Goal: Task Accomplishment & Management: Use online tool/utility

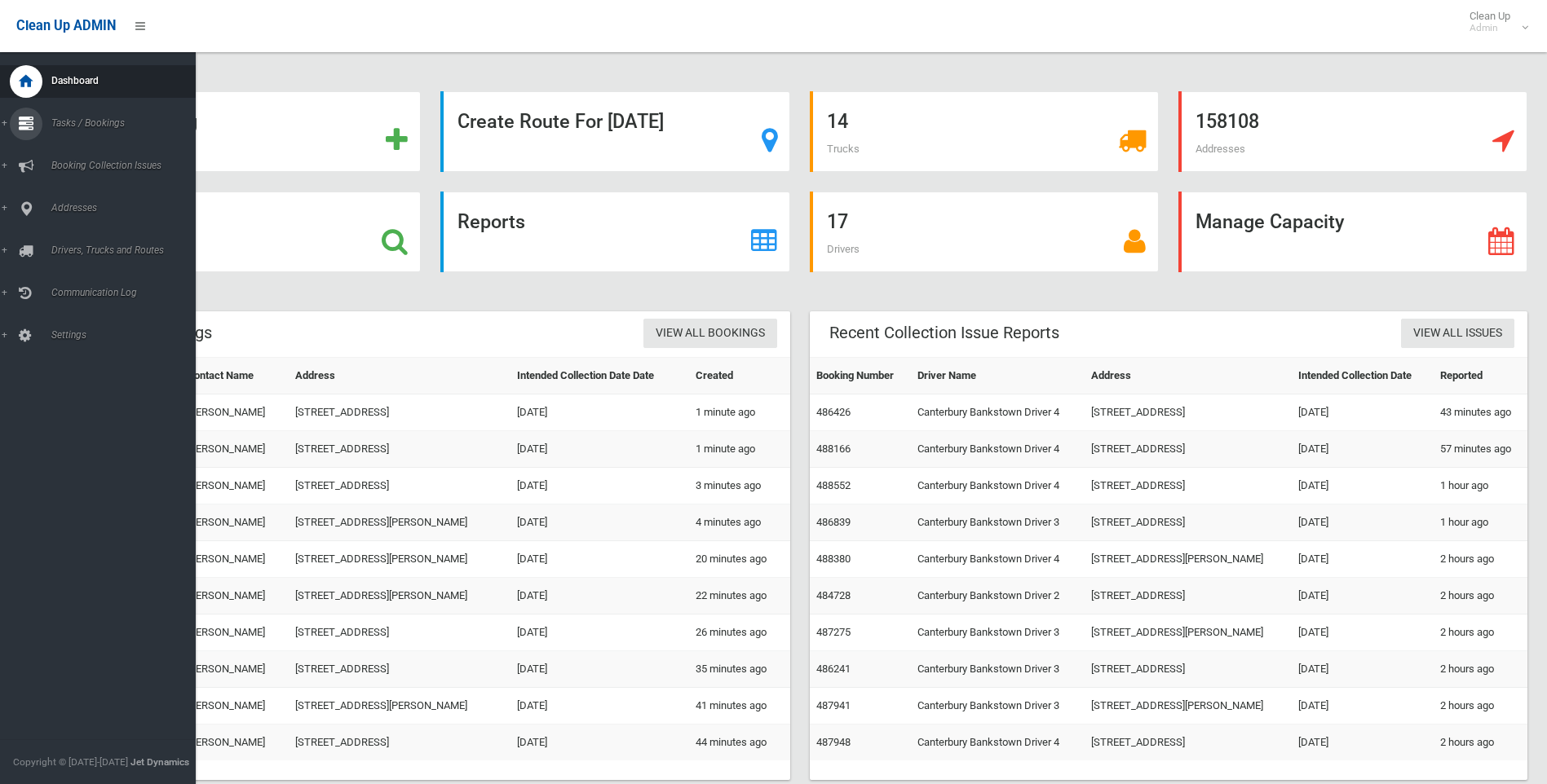
click at [32, 126] on icon at bounding box center [25, 124] width 14 height 33
click at [67, 245] on span "Search" at bounding box center [120, 243] width 147 height 12
click at [26, 209] on icon at bounding box center [25, 209] width 14 height 33
click at [66, 235] on span "All Addresses" at bounding box center [120, 236] width 147 height 12
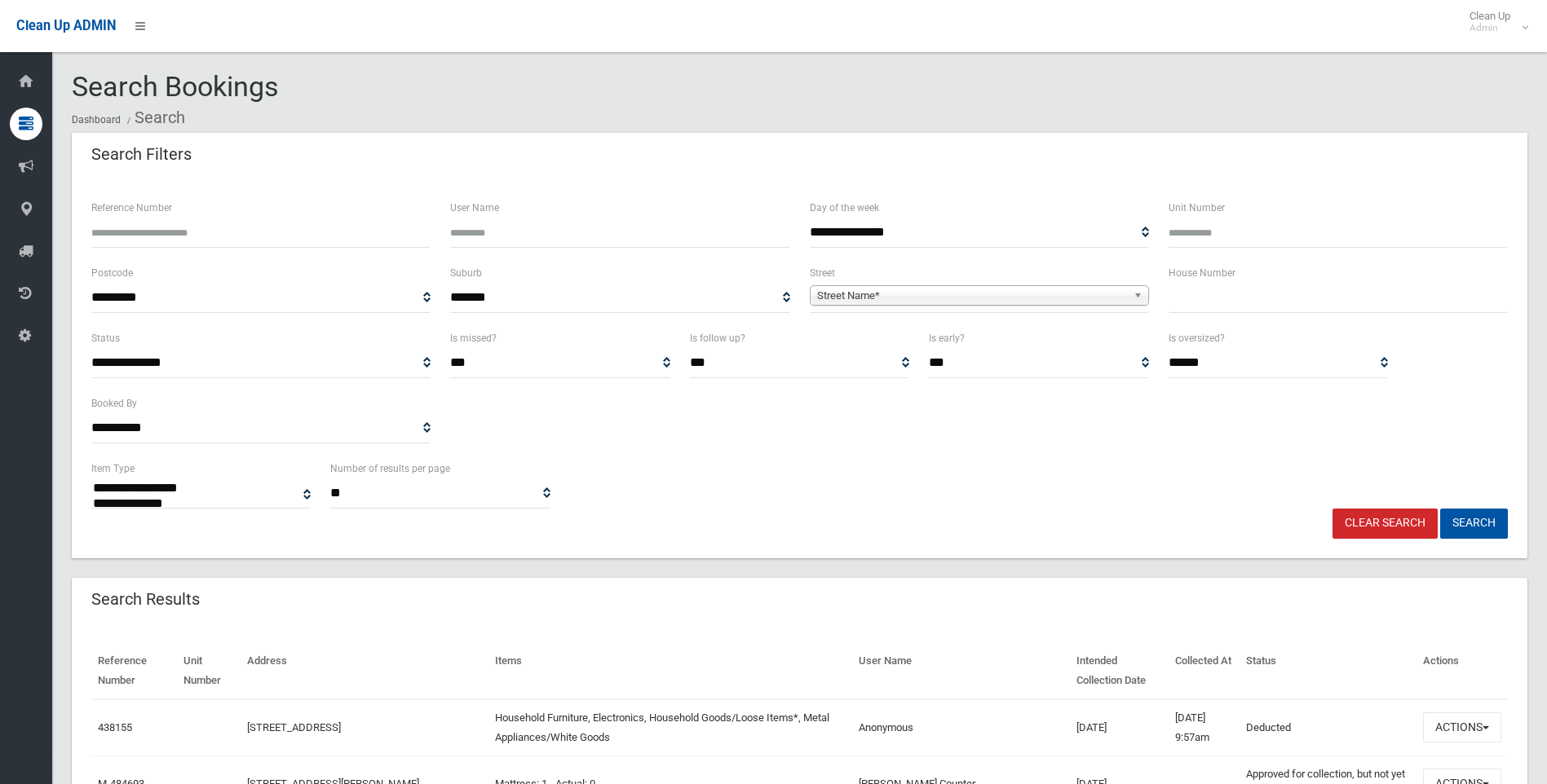
select select
click at [1399, 204] on div "Unit Number" at bounding box center [1337, 222] width 339 height 50
click at [1231, 289] on input "text" at bounding box center [1337, 298] width 339 height 30
type input "**"
click at [916, 300] on span "Street Name*" at bounding box center [972, 295] width 310 height 19
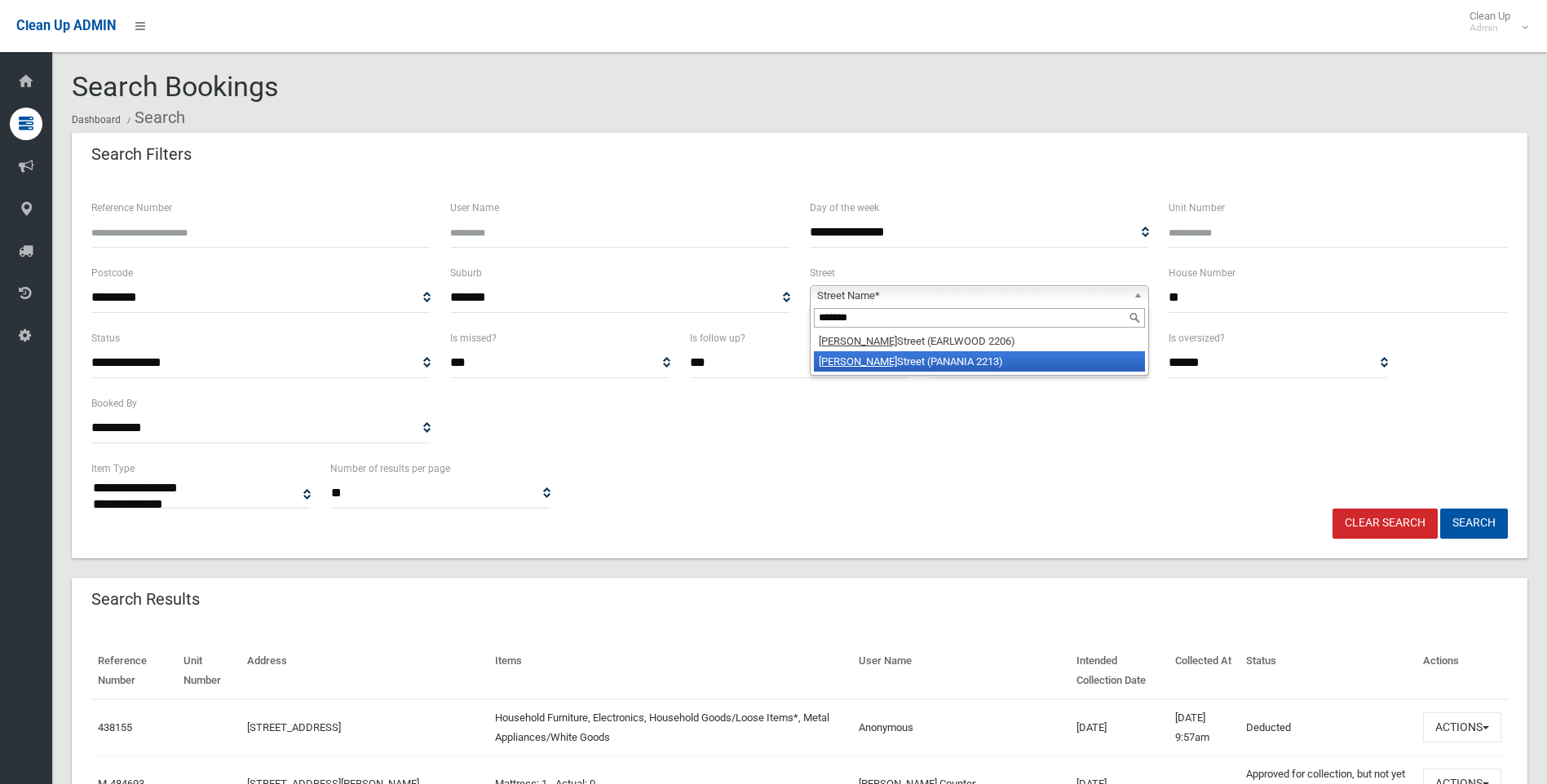
type input "*******"
click at [944, 363] on li "Douglas Street (PANANIA 2213)" at bounding box center [979, 362] width 331 height 20
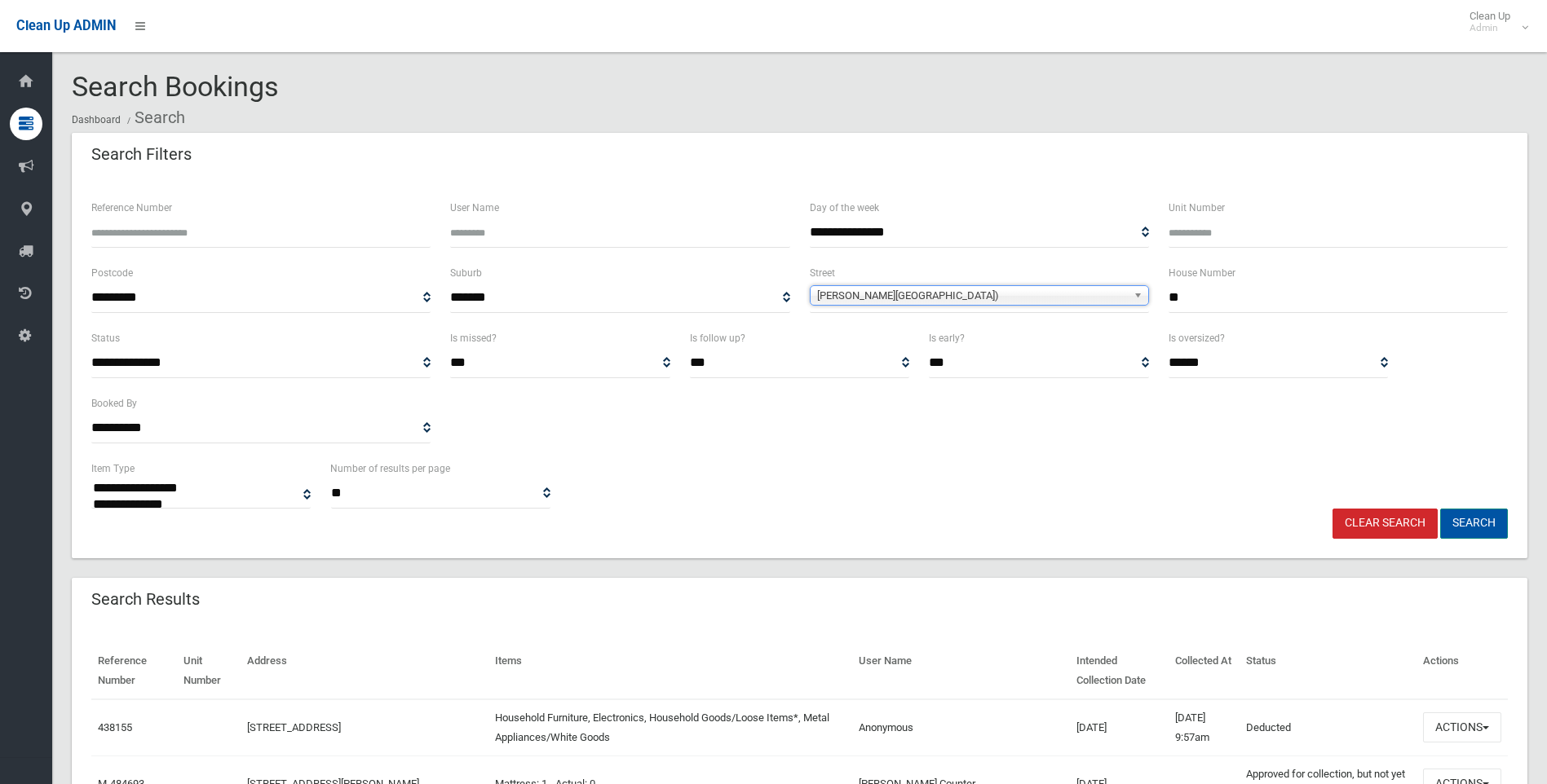
click at [1478, 533] on button "Search" at bounding box center [1474, 524] width 67 height 30
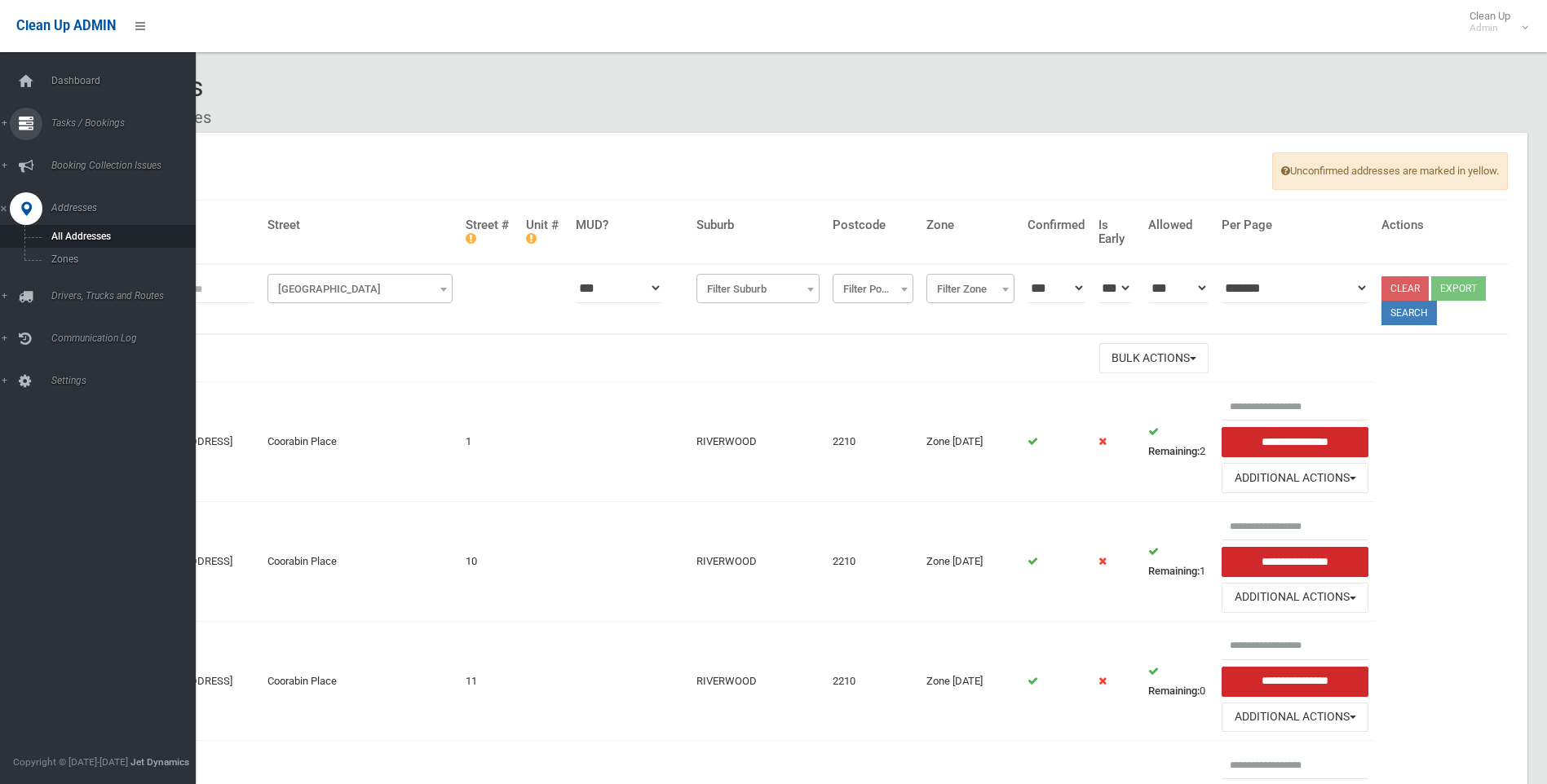
click at [28, 123] on icon at bounding box center [25, 124] width 14 height 33
click at [79, 238] on span "Search" at bounding box center [120, 243] width 147 height 12
click at [61, 240] on span "Search" at bounding box center [120, 243] width 147 height 12
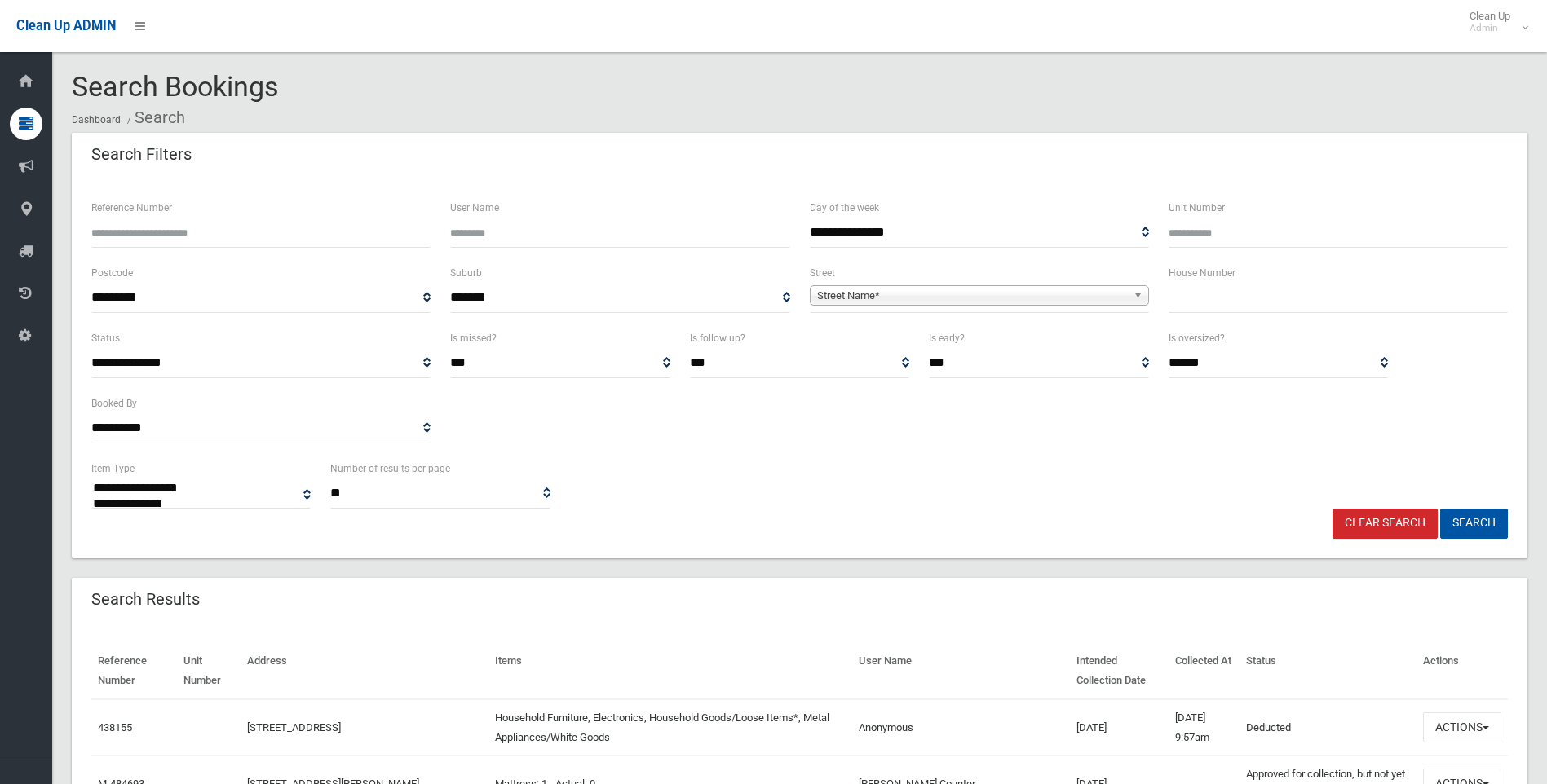
select select
click at [1193, 295] on input "text" at bounding box center [1337, 298] width 339 height 30
type input "**"
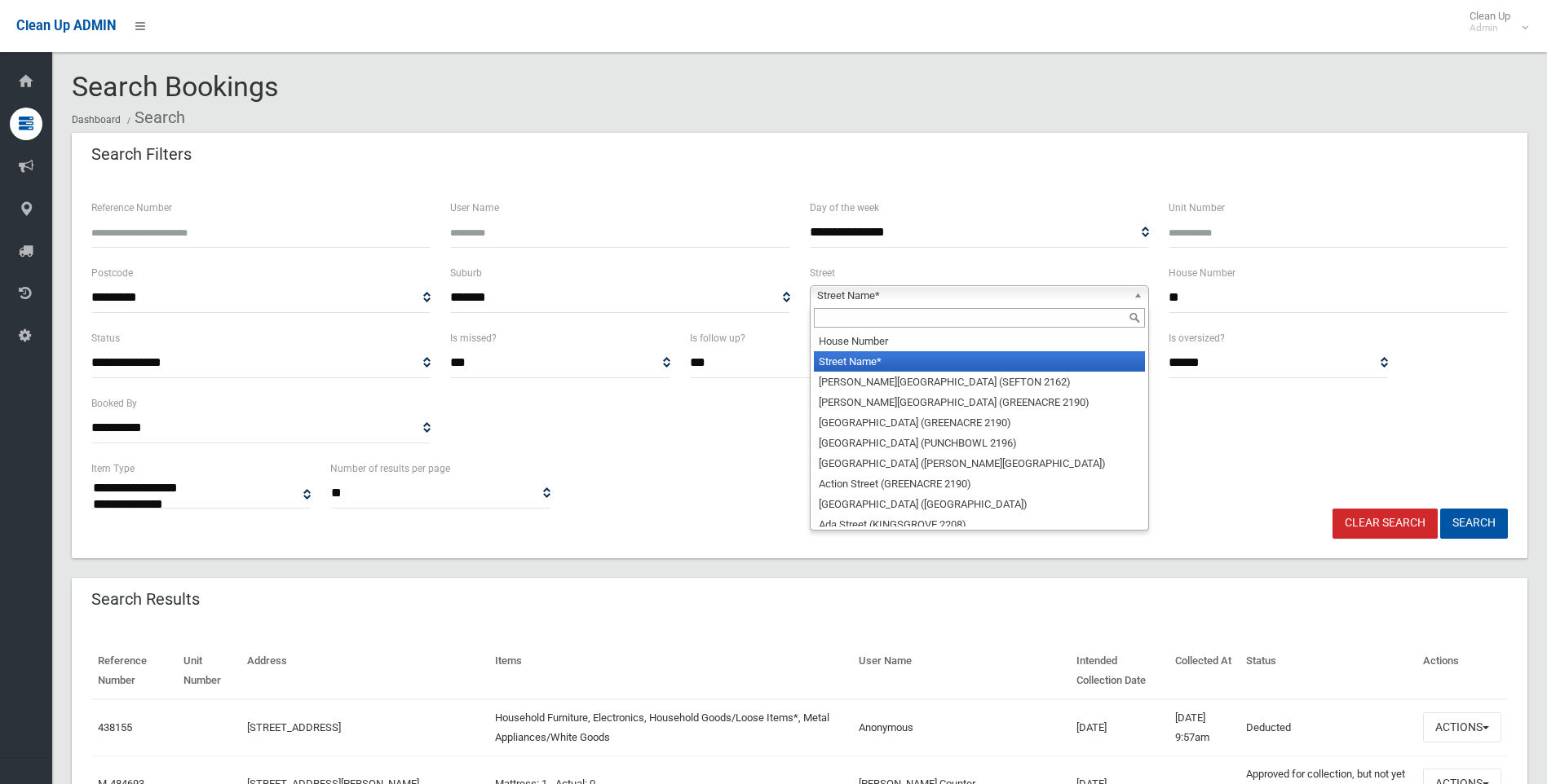
click at [841, 289] on span "Street Name*" at bounding box center [972, 295] width 310 height 19
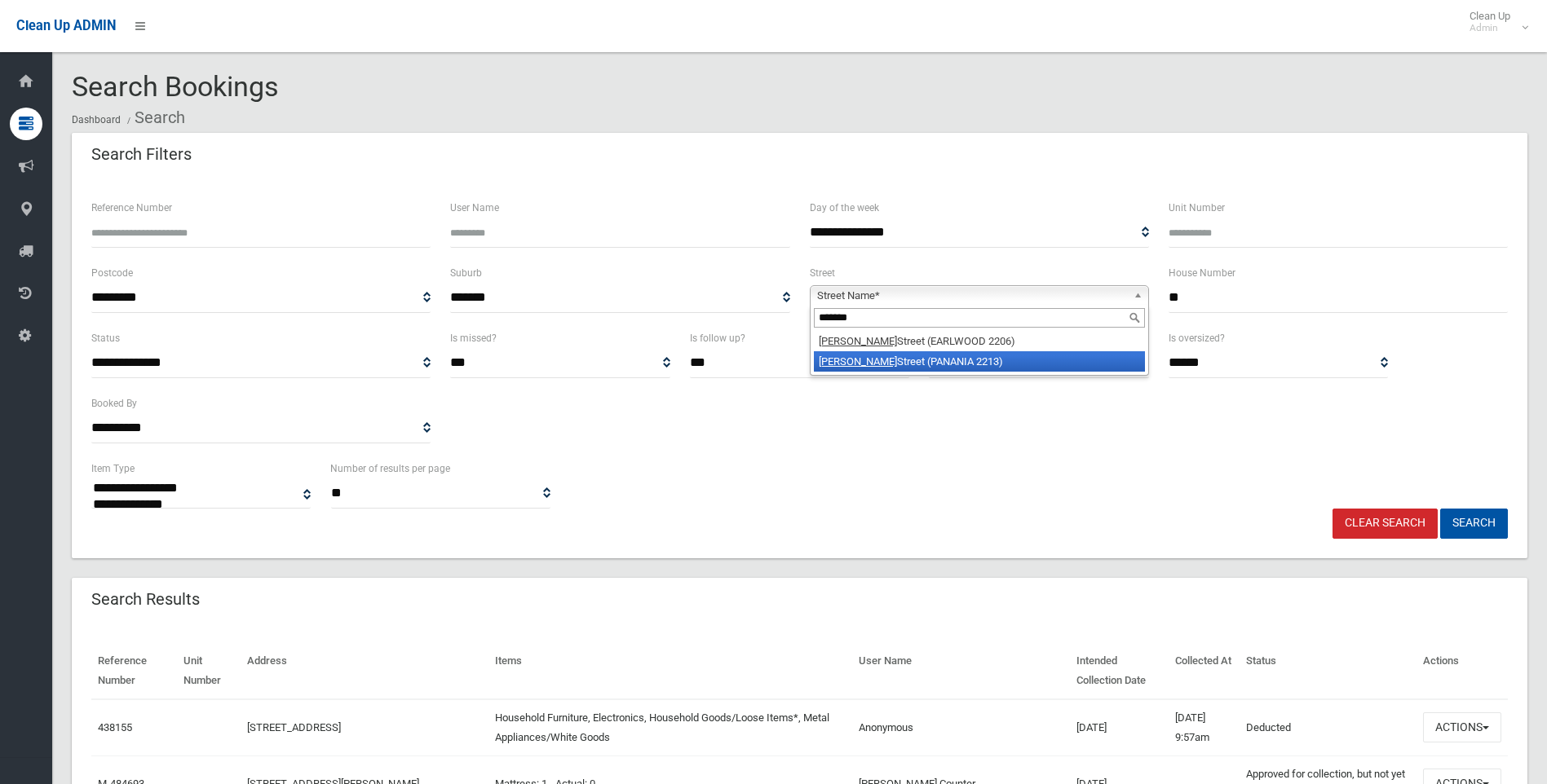
type input "*******"
click at [883, 353] on li "Douglas Street (PANANIA 2213)" at bounding box center [979, 362] width 331 height 20
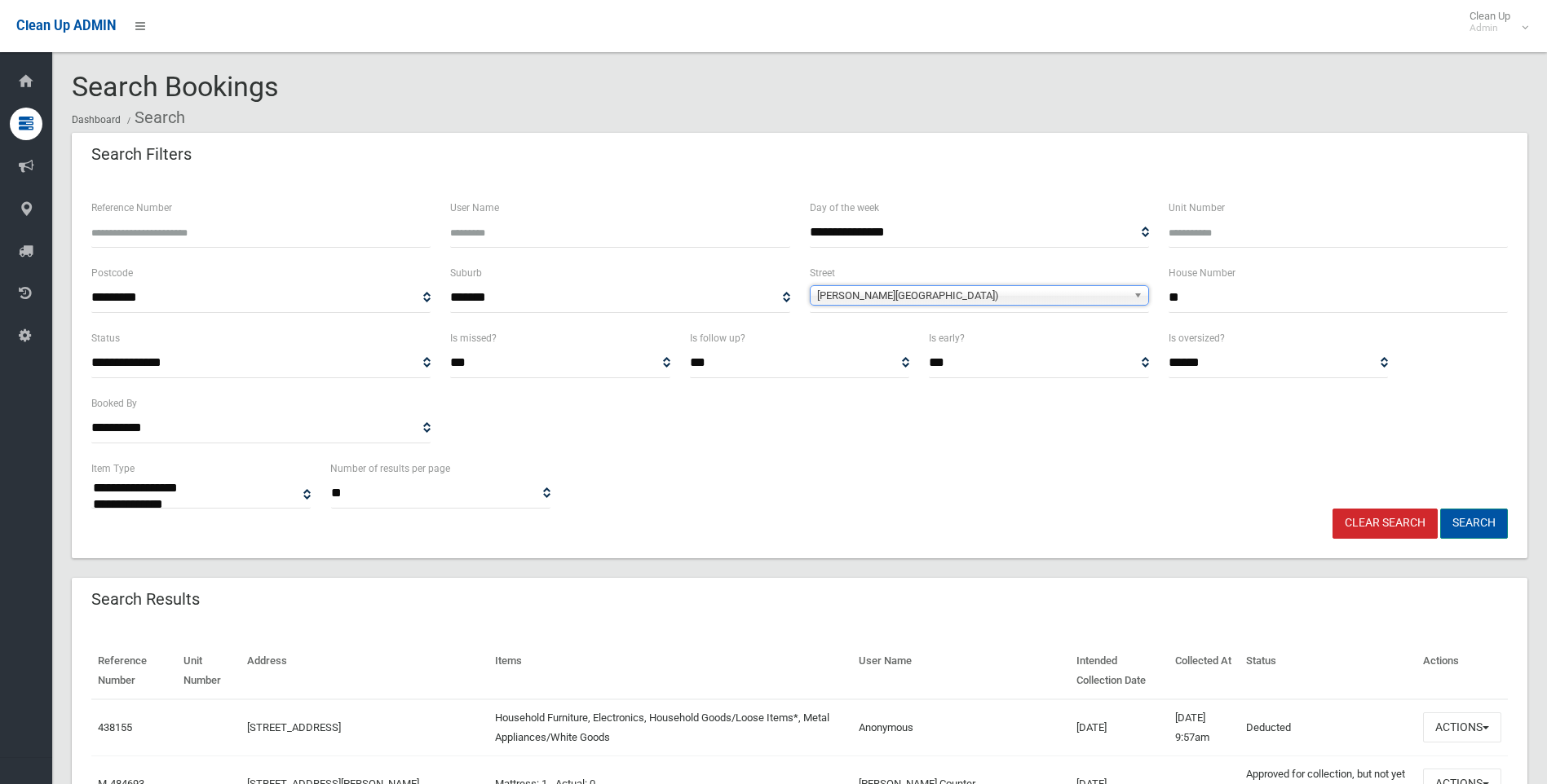
click at [1491, 522] on button "Search" at bounding box center [1474, 524] width 67 height 30
select select
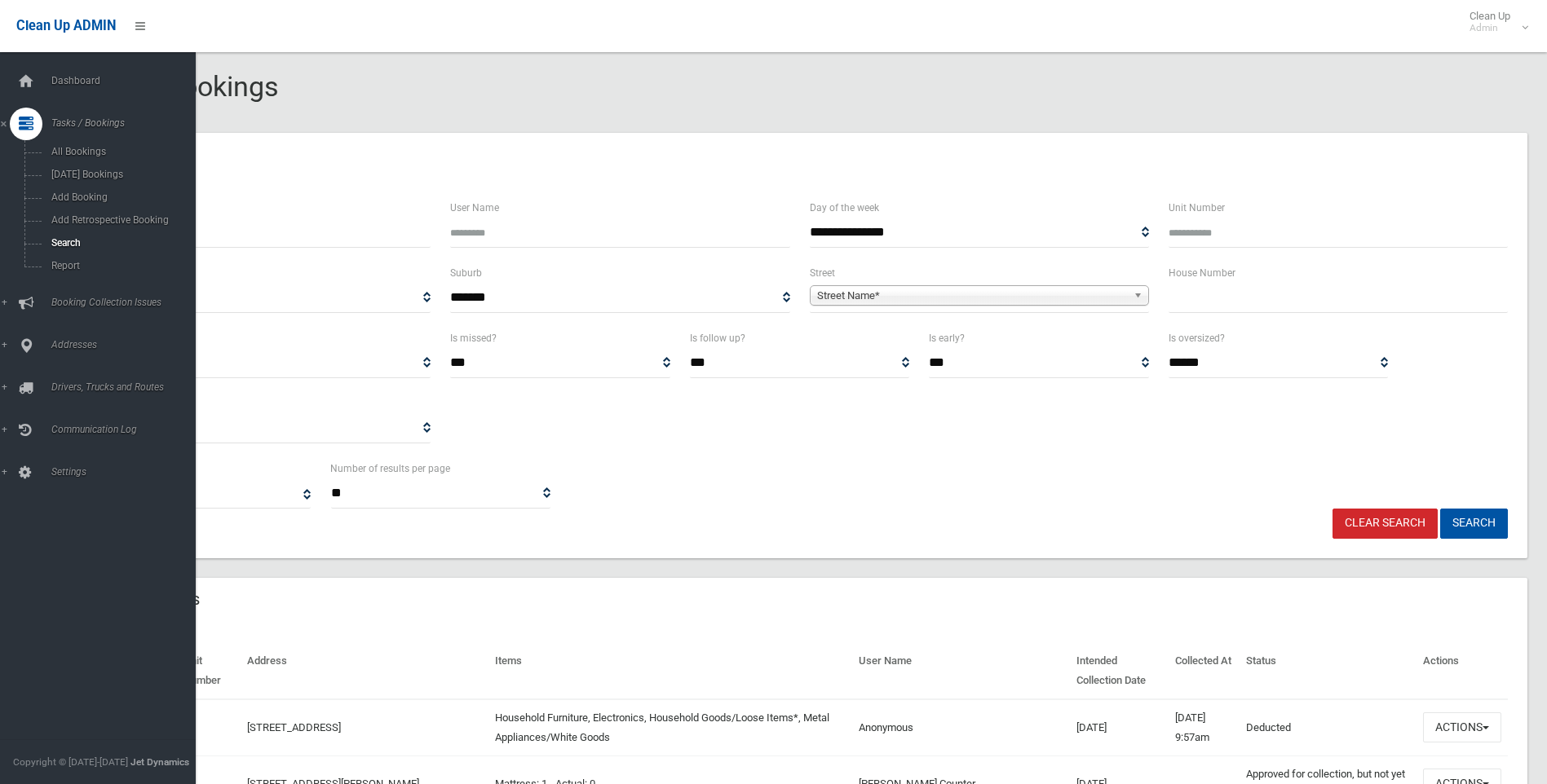
click at [25, 116] on icon at bounding box center [25, 124] width 14 height 33
click at [24, 207] on icon at bounding box center [25, 209] width 14 height 33
click at [76, 230] on link "All Addresses" at bounding box center [104, 236] width 208 height 23
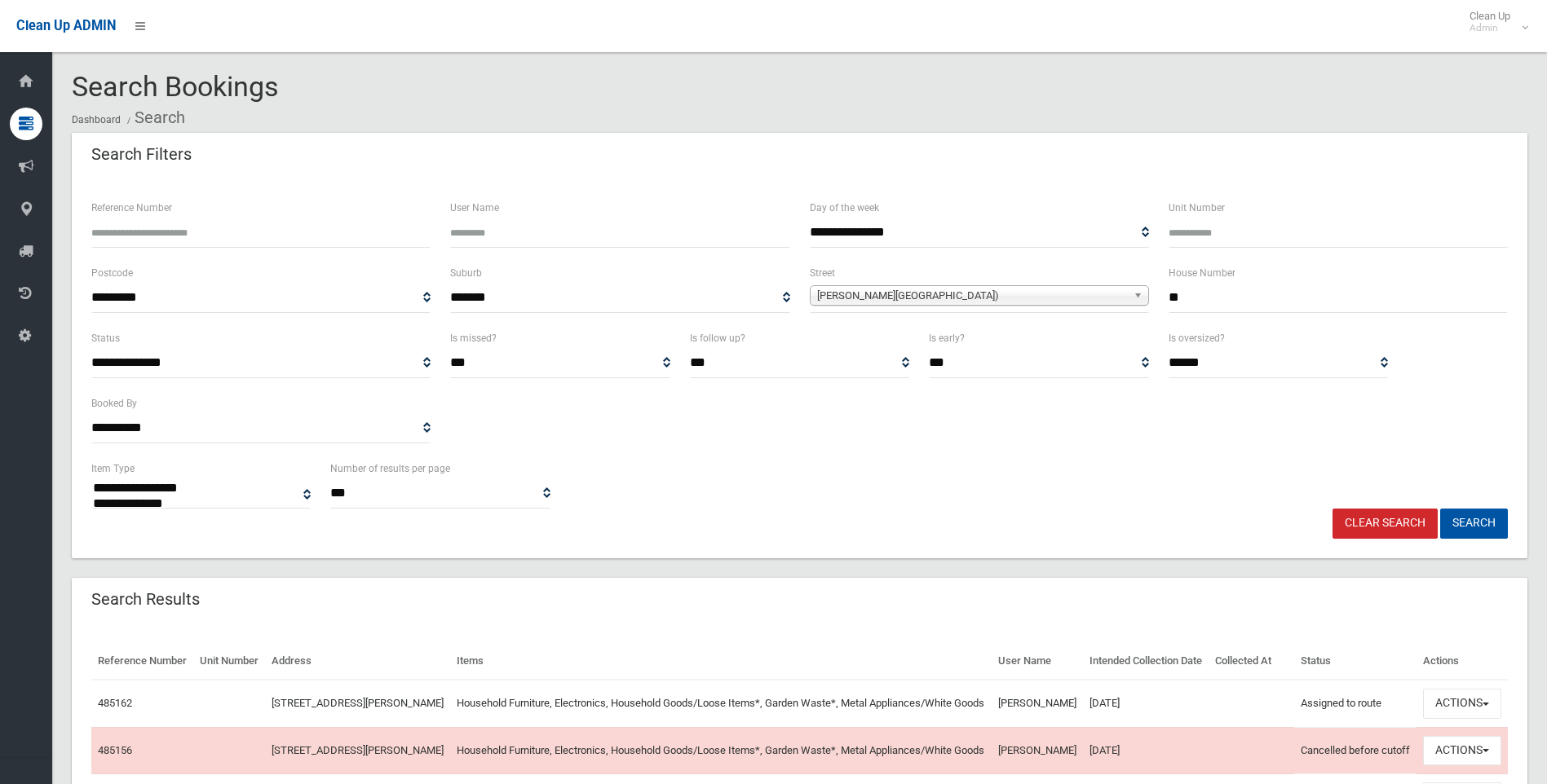
select select
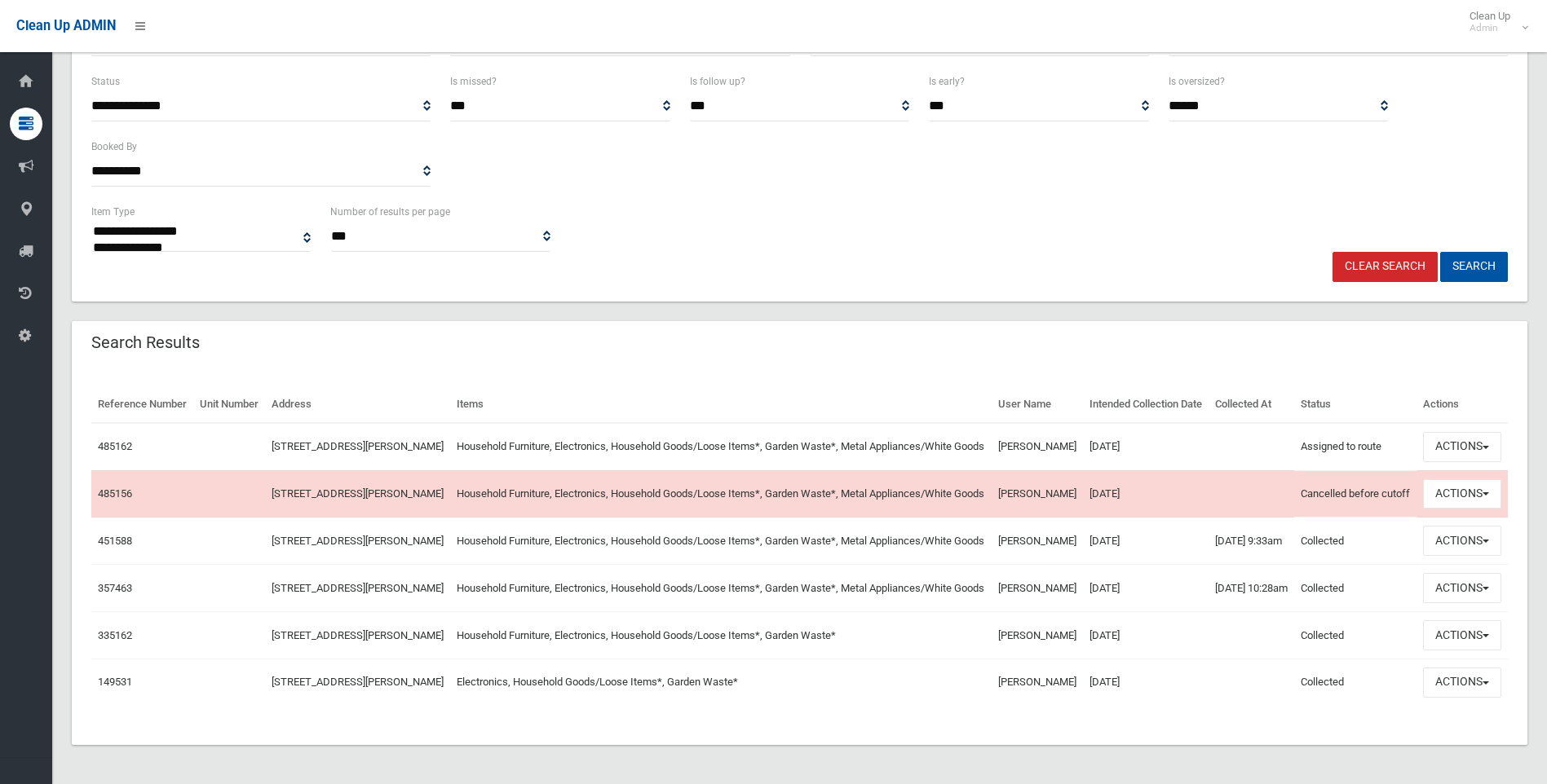
scroll to position [326, 0]
click at [114, 423] on td "485162" at bounding box center [142, 447] width 102 height 47
click at [109, 440] on link "485162" at bounding box center [114, 446] width 35 height 13
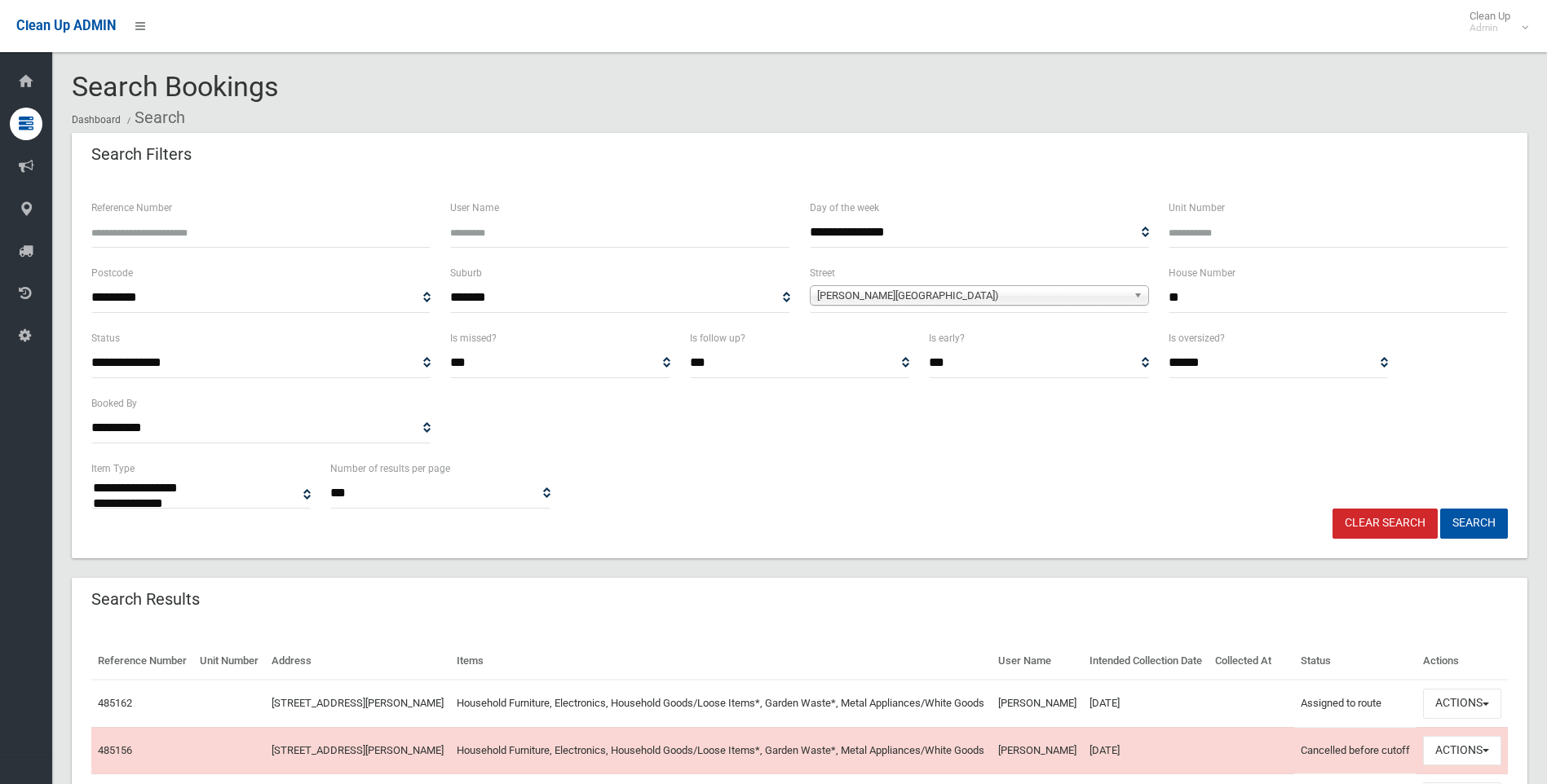
select select
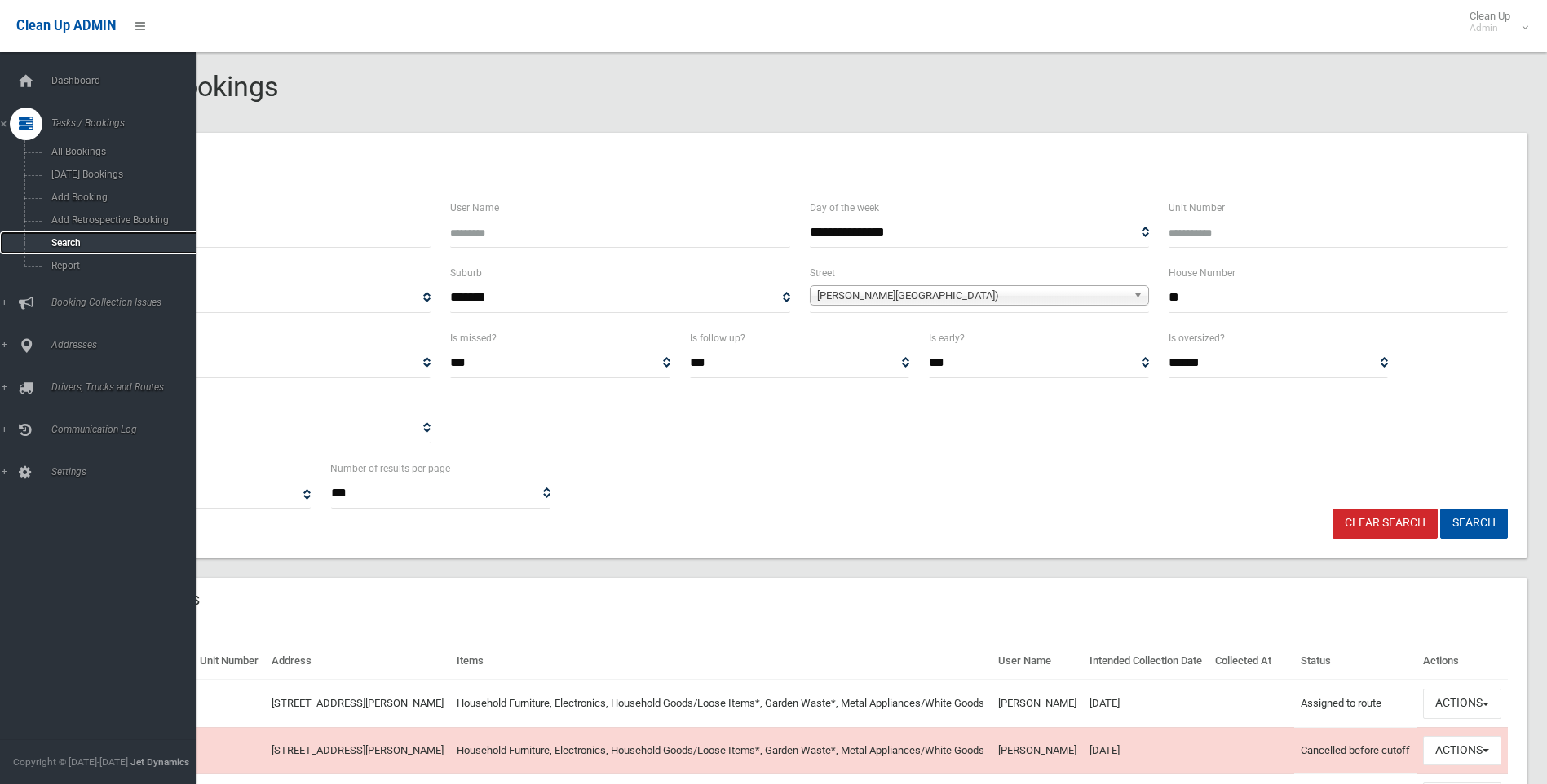
click at [56, 239] on span "Search" at bounding box center [120, 243] width 147 height 12
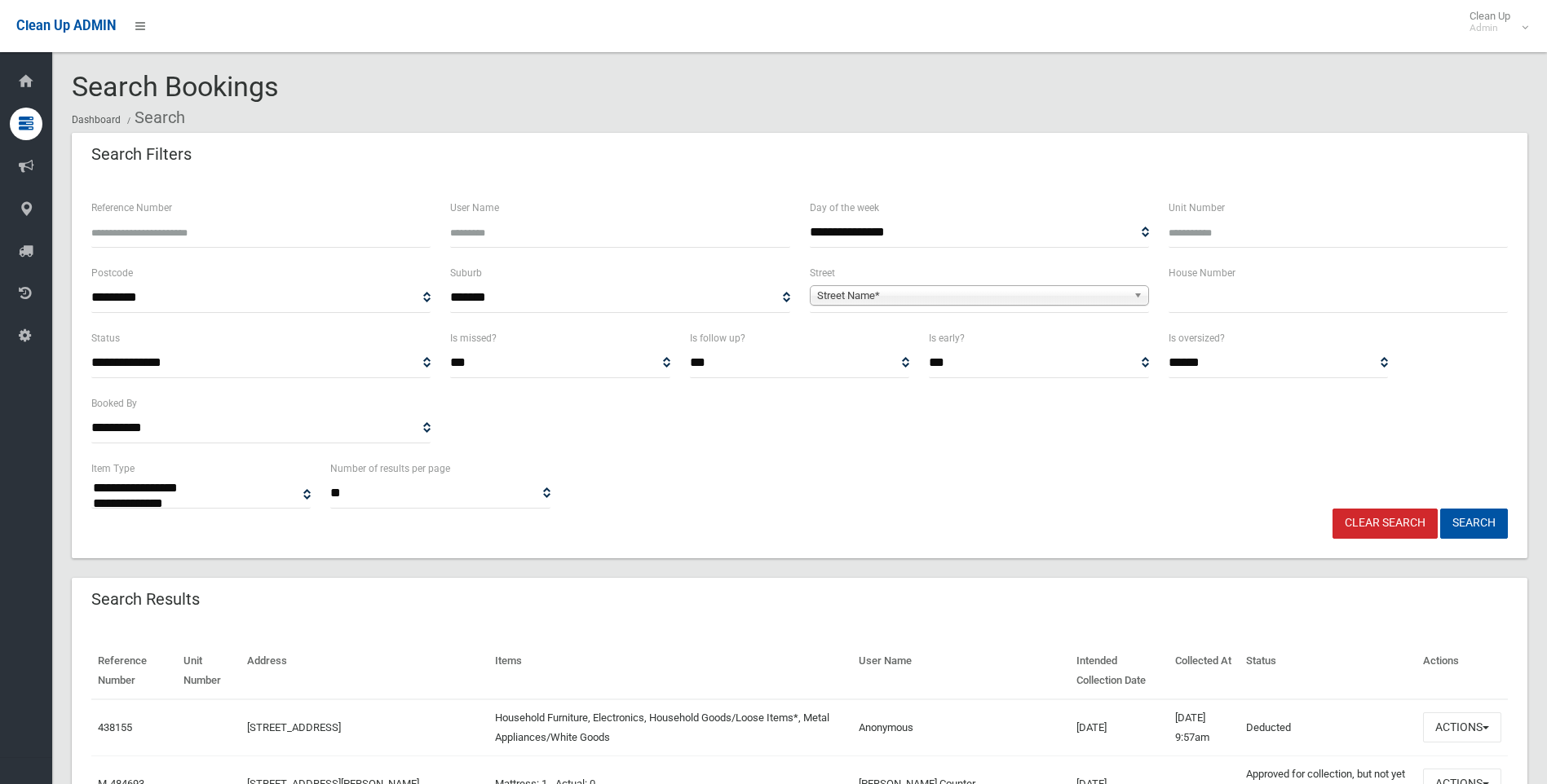
select select
